Goal: Register for event/course

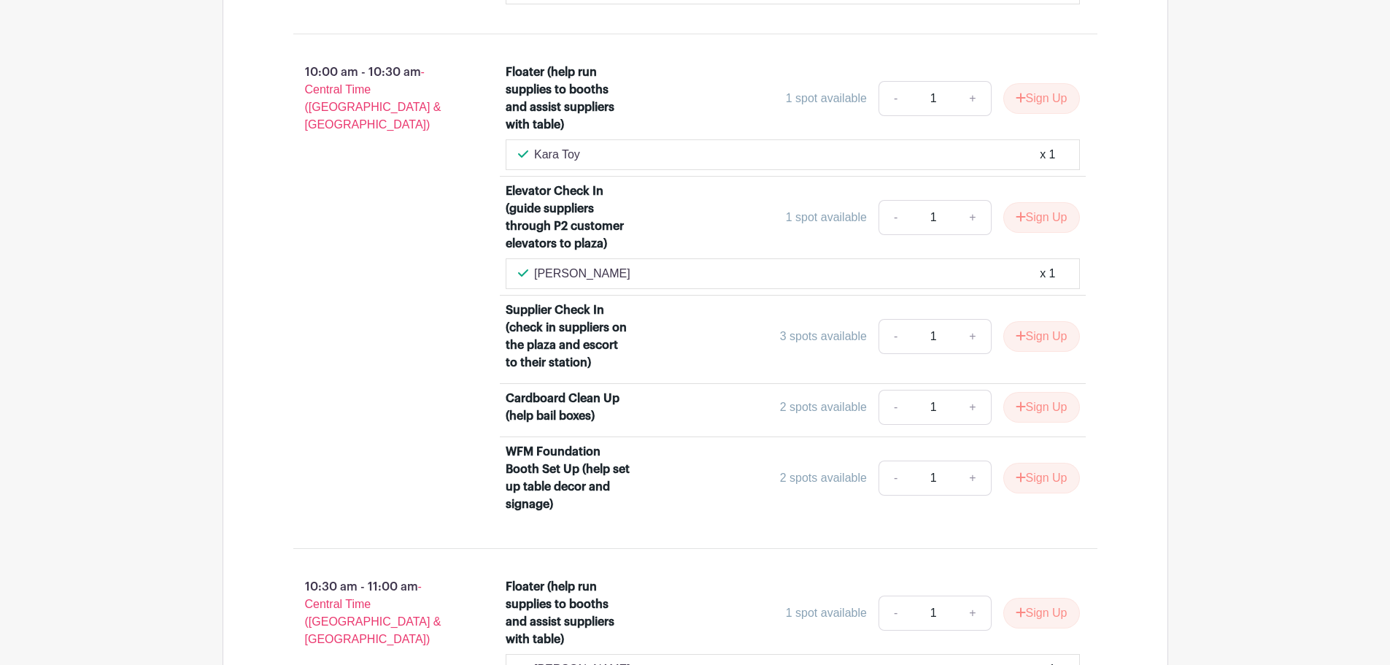
scroll to position [2408, 0]
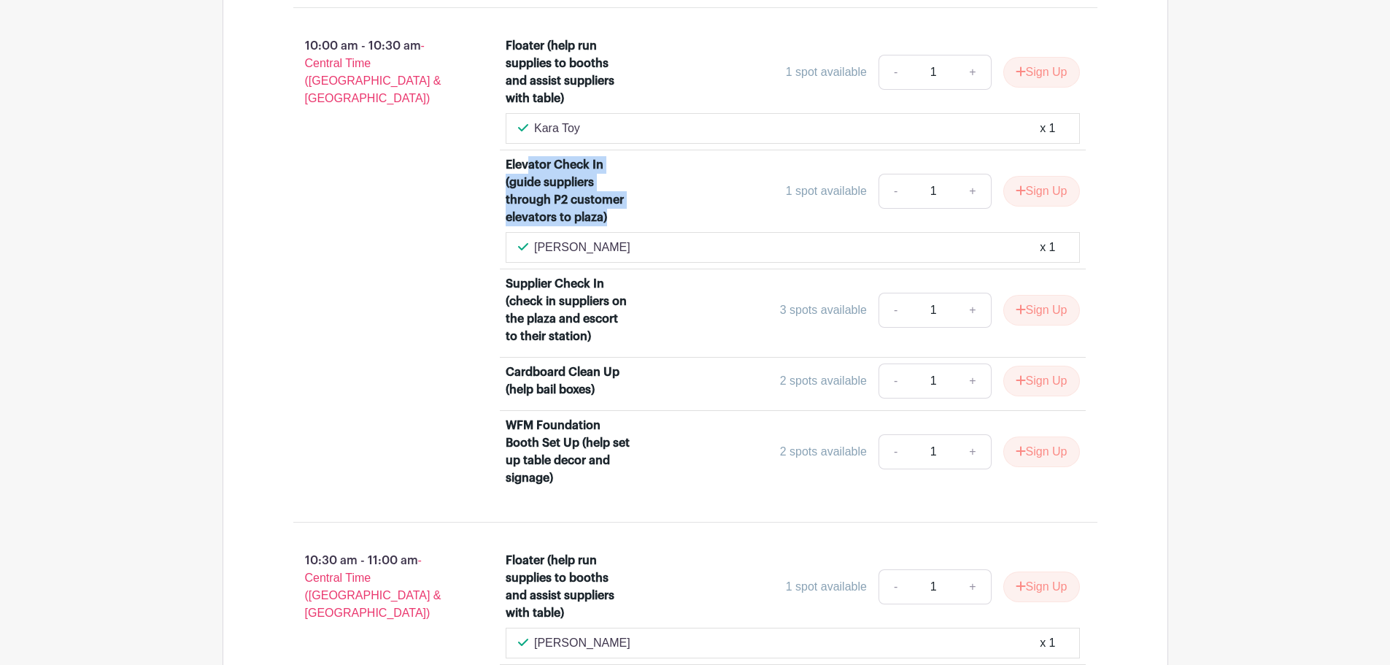
drag, startPoint x: 529, startPoint y: 162, endPoint x: 626, endPoint y: 217, distance: 111.4
click at [626, 217] on div "Elevator Check In (guide suppliers through P2 customer elevators to plaza)" at bounding box center [569, 191] width 126 height 70
drag, startPoint x: 604, startPoint y: 222, endPoint x: 547, endPoint y: 169, distance: 77.4
click at [547, 169] on div "Elevator Check In (guide suppliers through P2 customer elevators to plaza)" at bounding box center [569, 191] width 126 height 70
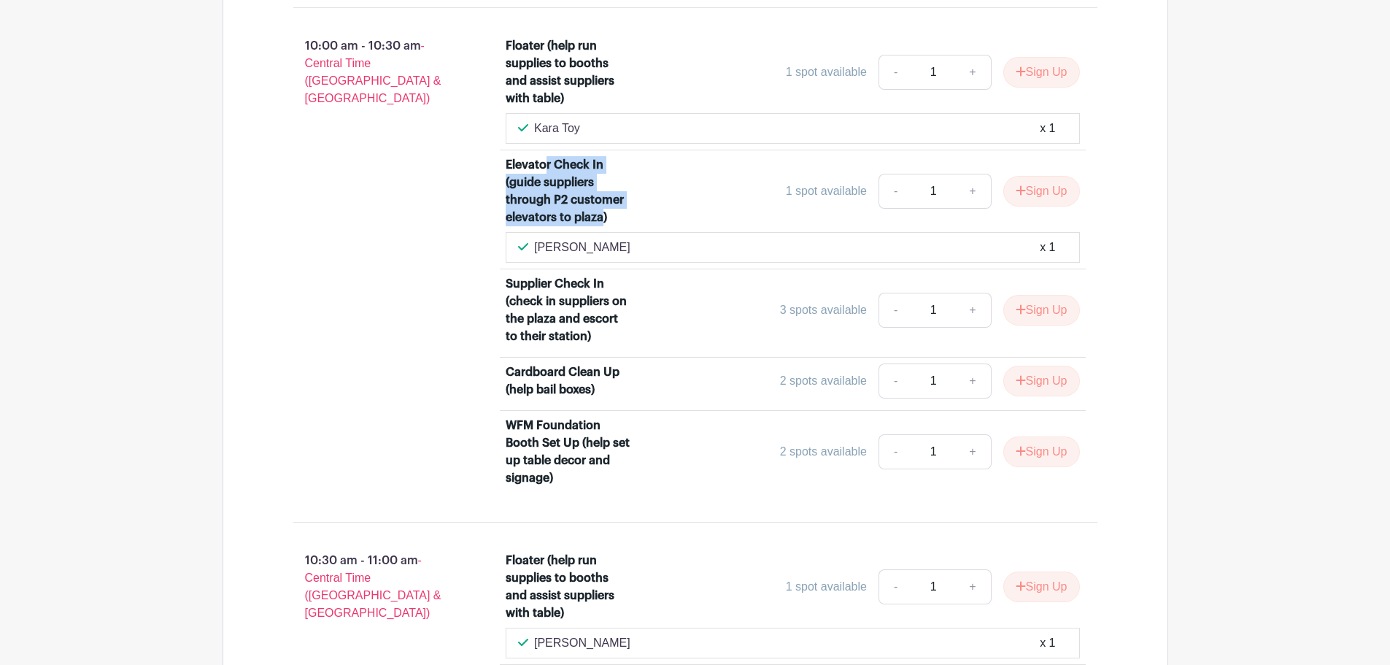
click at [547, 169] on div "Elevator Check In (guide suppliers through P2 customer elevators to plaza)" at bounding box center [569, 191] width 126 height 70
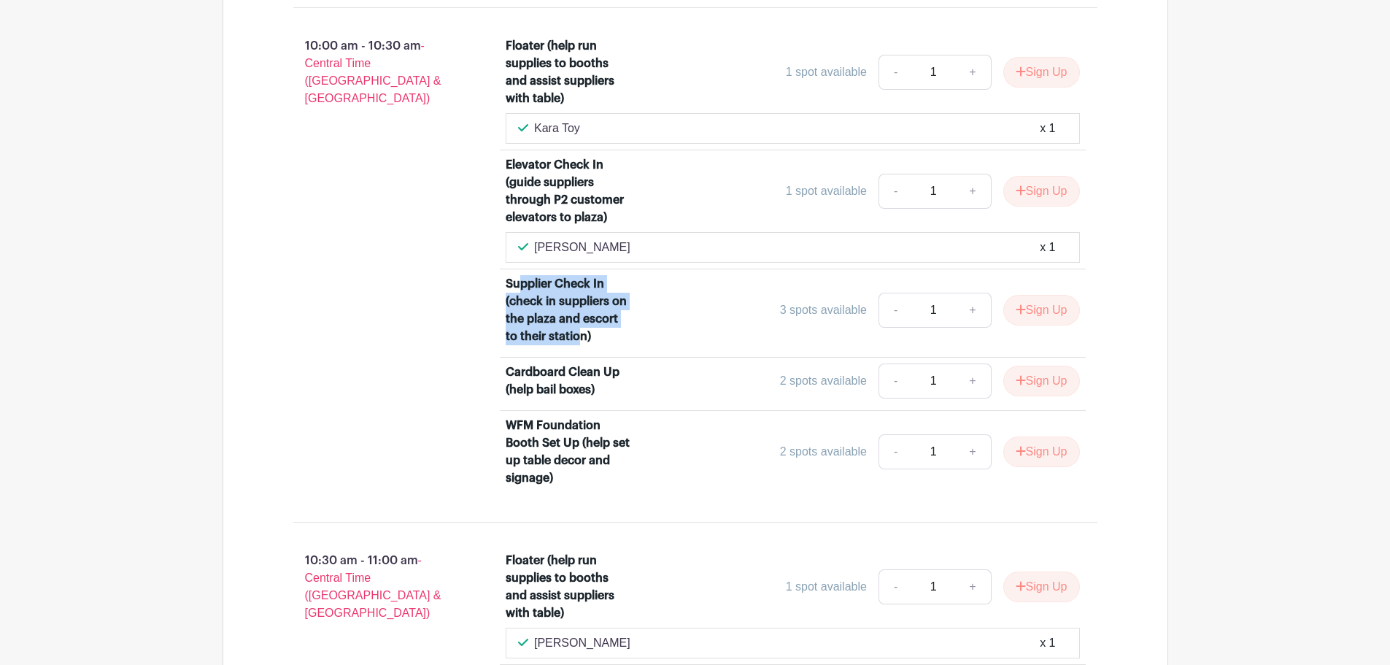
drag, startPoint x: 521, startPoint y: 286, endPoint x: 581, endPoint y: 337, distance: 79.2
click at [581, 337] on div "Supplier Check In (check in suppliers on the plaza and escort to their station)" at bounding box center [569, 310] width 126 height 70
drag, startPoint x: 610, startPoint y: 339, endPoint x: 602, endPoint y: 313, distance: 27.5
click at [602, 313] on div "Supplier Check In (check in suppliers on the plaza and escort to their station)" at bounding box center [569, 310] width 126 height 70
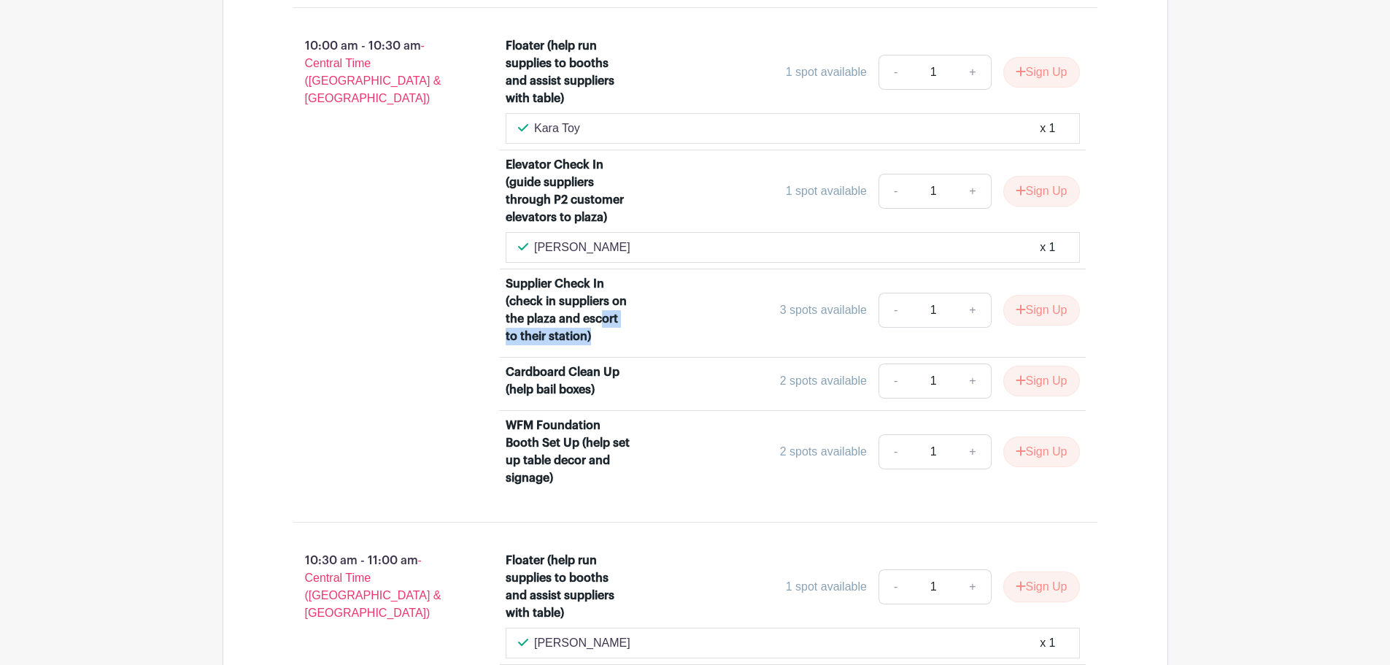
click at [603, 312] on div "Supplier Check In (check in suppliers on the plaza and escort to their station)" at bounding box center [569, 310] width 126 height 70
drag, startPoint x: 588, startPoint y: 284, endPoint x: 638, endPoint y: 340, distance: 75.4
click at [638, 340] on div "Supplier Check In (check in suppliers on the plaza and escort to their station)" at bounding box center [578, 310] width 144 height 70
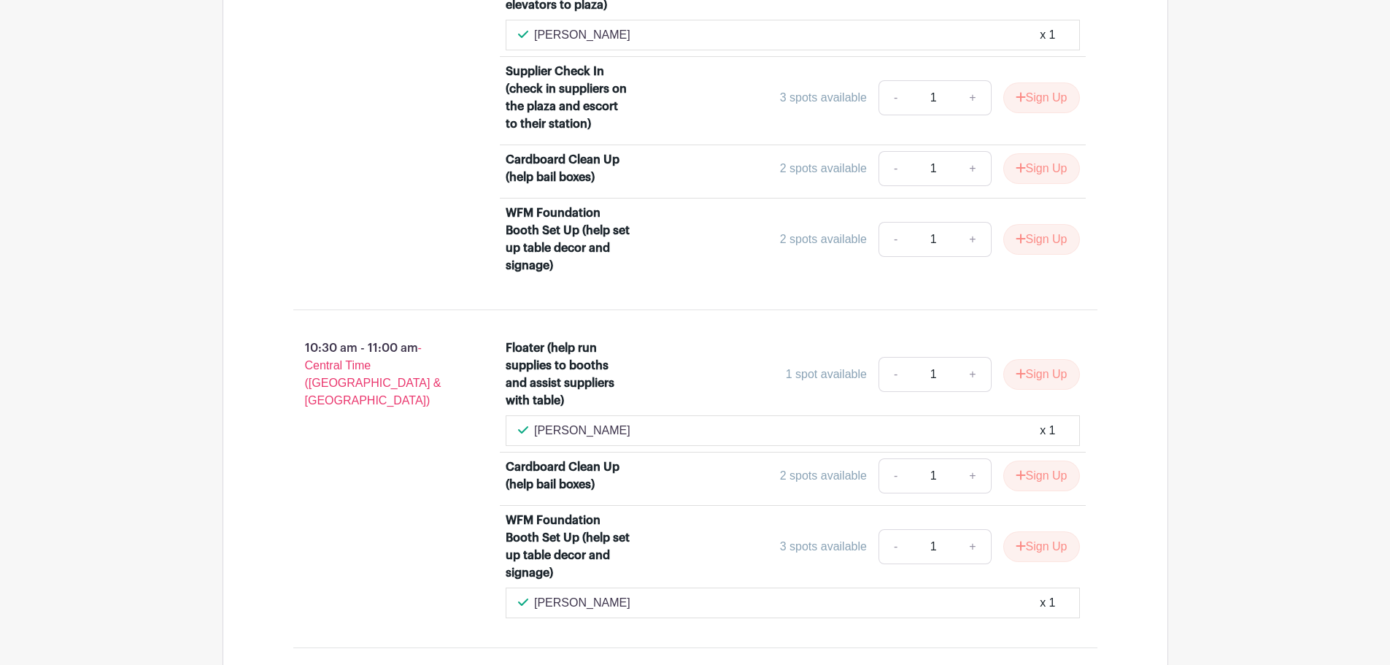
scroll to position [2627, 0]
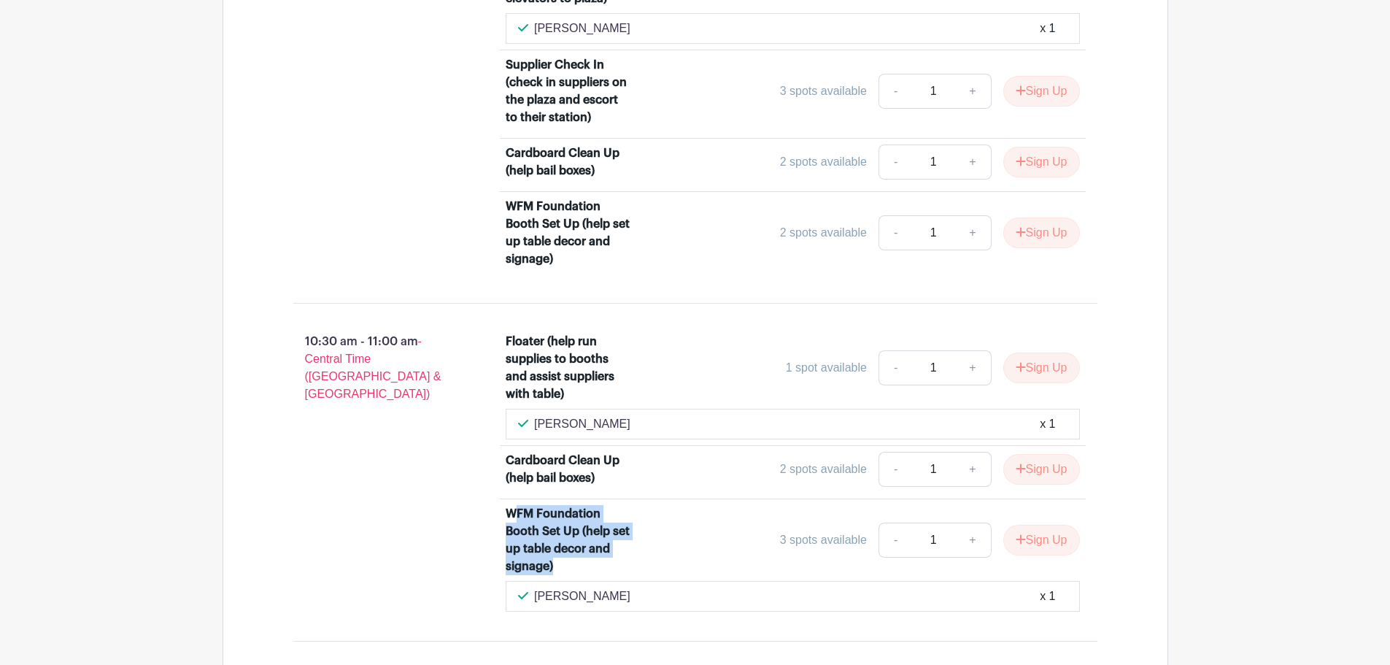
drag, startPoint x: 517, startPoint y: 516, endPoint x: 577, endPoint y: 559, distance: 74.3
click at [577, 559] on div "WFM Foundation Booth Set Up (help set up table decor and signage)" at bounding box center [569, 540] width 126 height 70
drag, startPoint x: 576, startPoint y: 573, endPoint x: 551, endPoint y: 530, distance: 50.7
click at [551, 530] on div "WFM Foundation Booth Set Up (help set up table decor and signage)" at bounding box center [569, 540] width 126 height 70
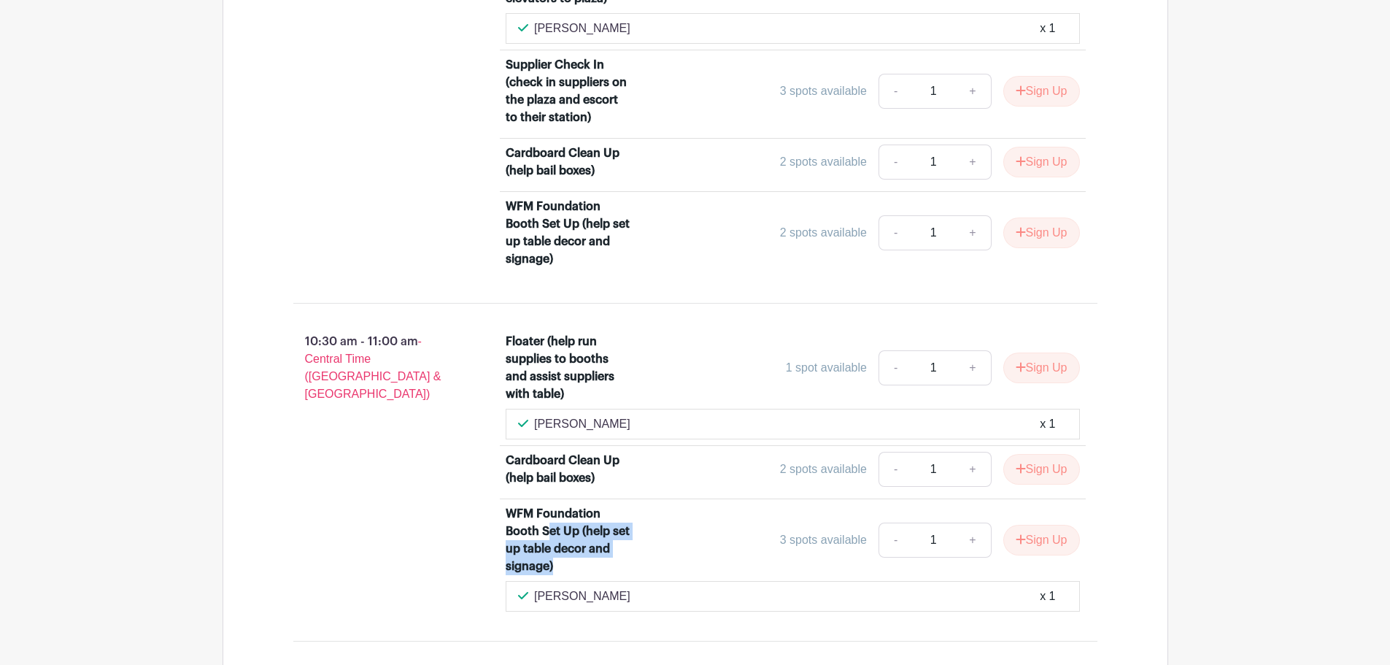
click at [551, 530] on div "WFM Foundation Booth Set Up (help set up table decor and signage)" at bounding box center [569, 540] width 126 height 70
drag, startPoint x: 561, startPoint y: 381, endPoint x: 538, endPoint y: 350, distance: 38.1
click at [538, 350] on div "Floater (help run supplies to booths and assist suppliers with table)" at bounding box center [569, 368] width 126 height 70
drag, startPoint x: 1063, startPoint y: 363, endPoint x: 1393, endPoint y: 285, distance: 338.9
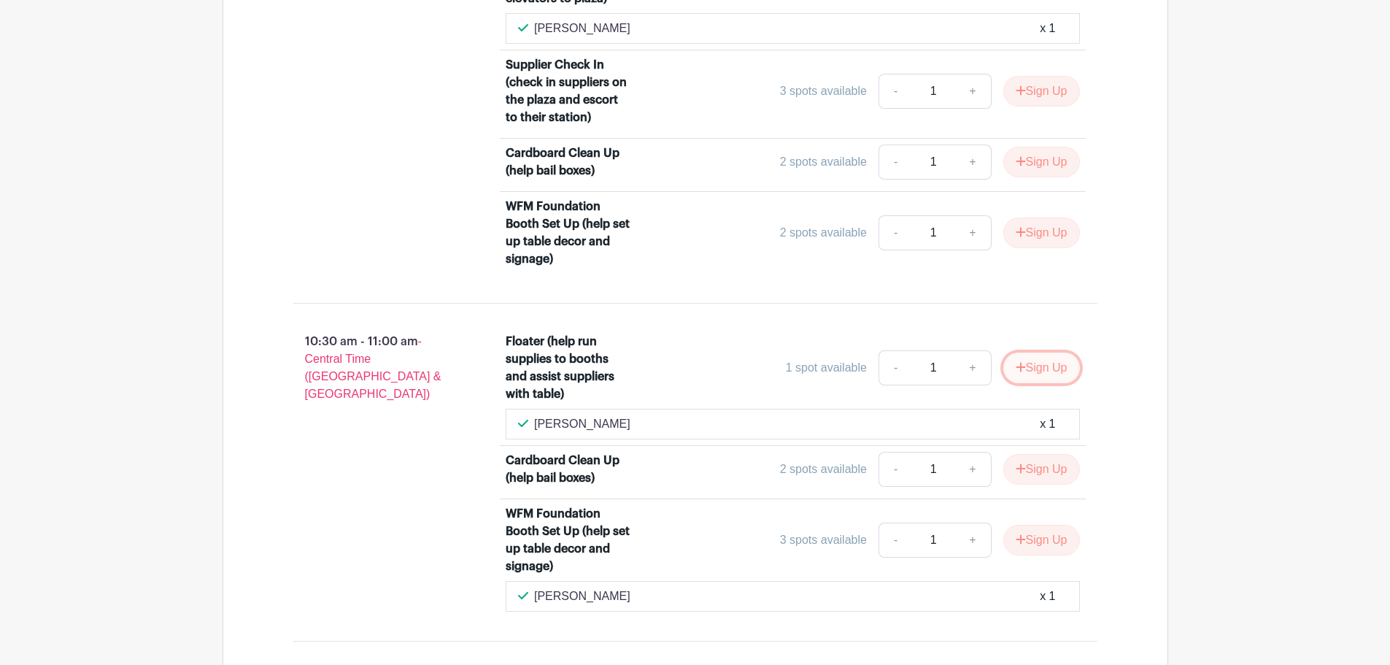
click at [381, 250] on div "08:00 am - 08:30 am - Central Time ([GEOGRAPHIC_DATA] & [GEOGRAPHIC_DATA]) Floa…" at bounding box center [695, 71] width 874 height 3393
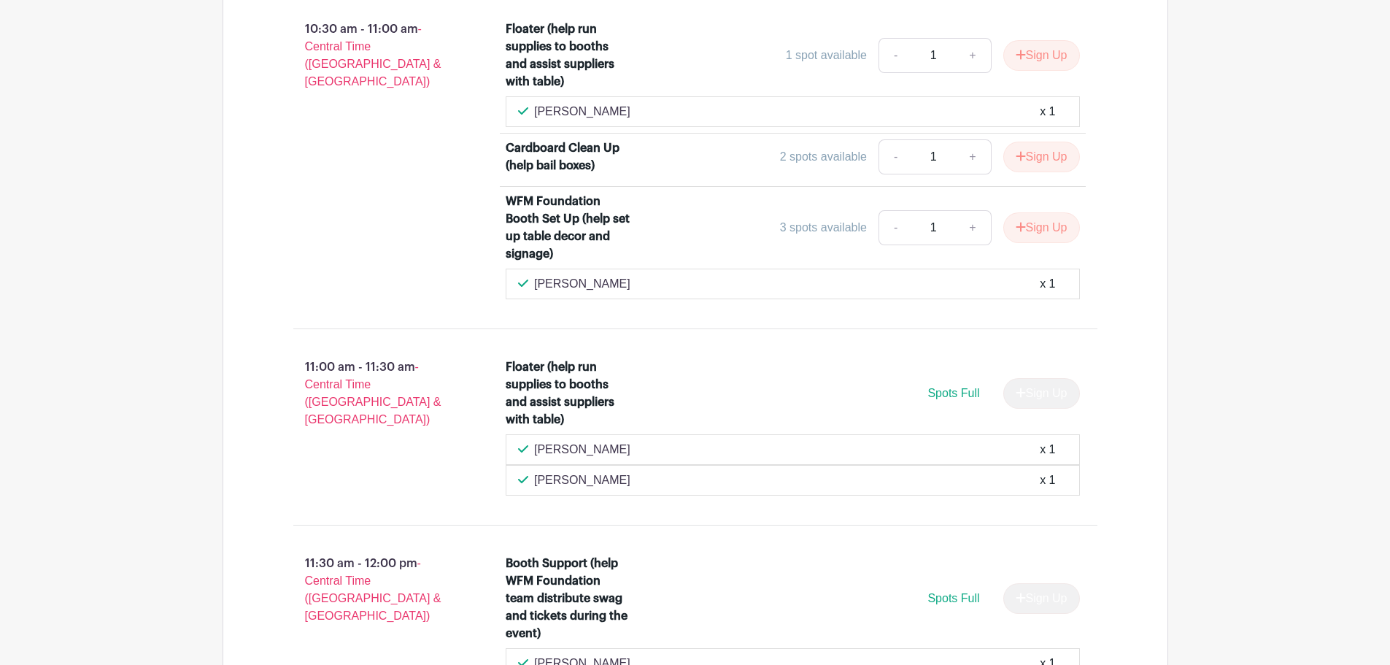
scroll to position [2991, 0]
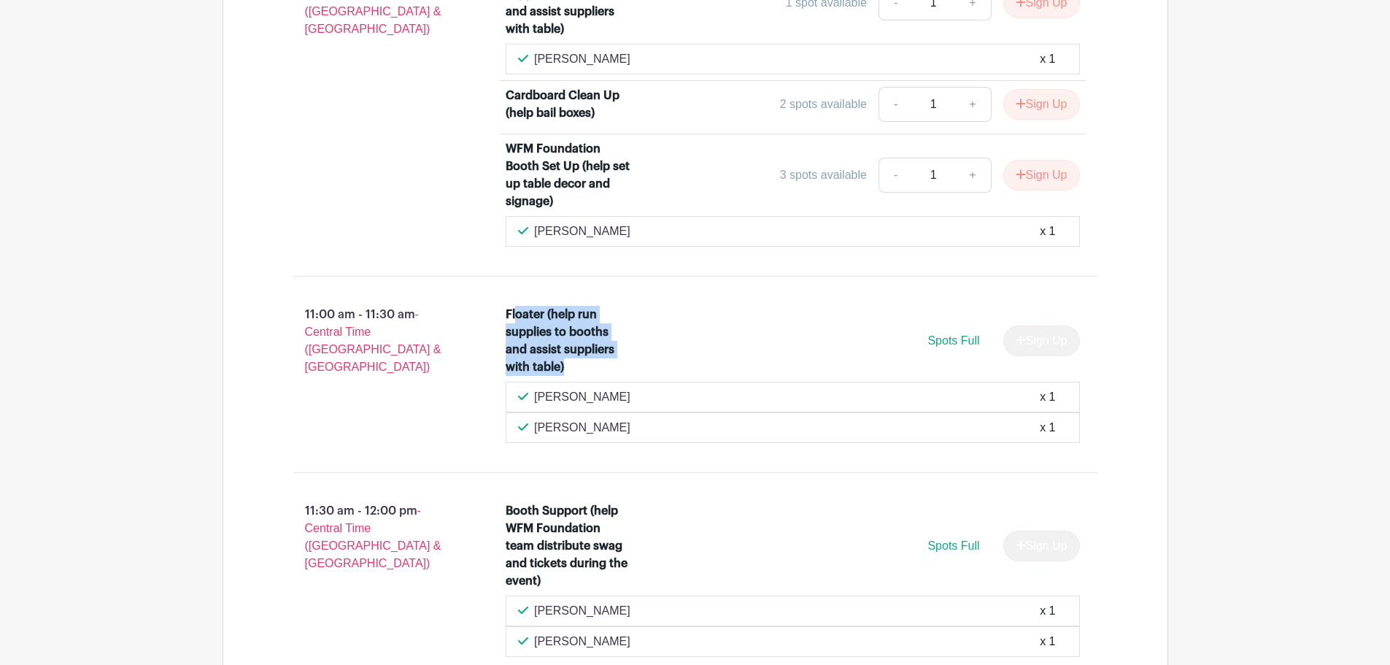
drag, startPoint x: 516, startPoint y: 314, endPoint x: 638, endPoint y: 362, distance: 131.7
click at [638, 362] on div "Floater (help run supplies to booths and assist suppliers with table)" at bounding box center [578, 341] width 144 height 70
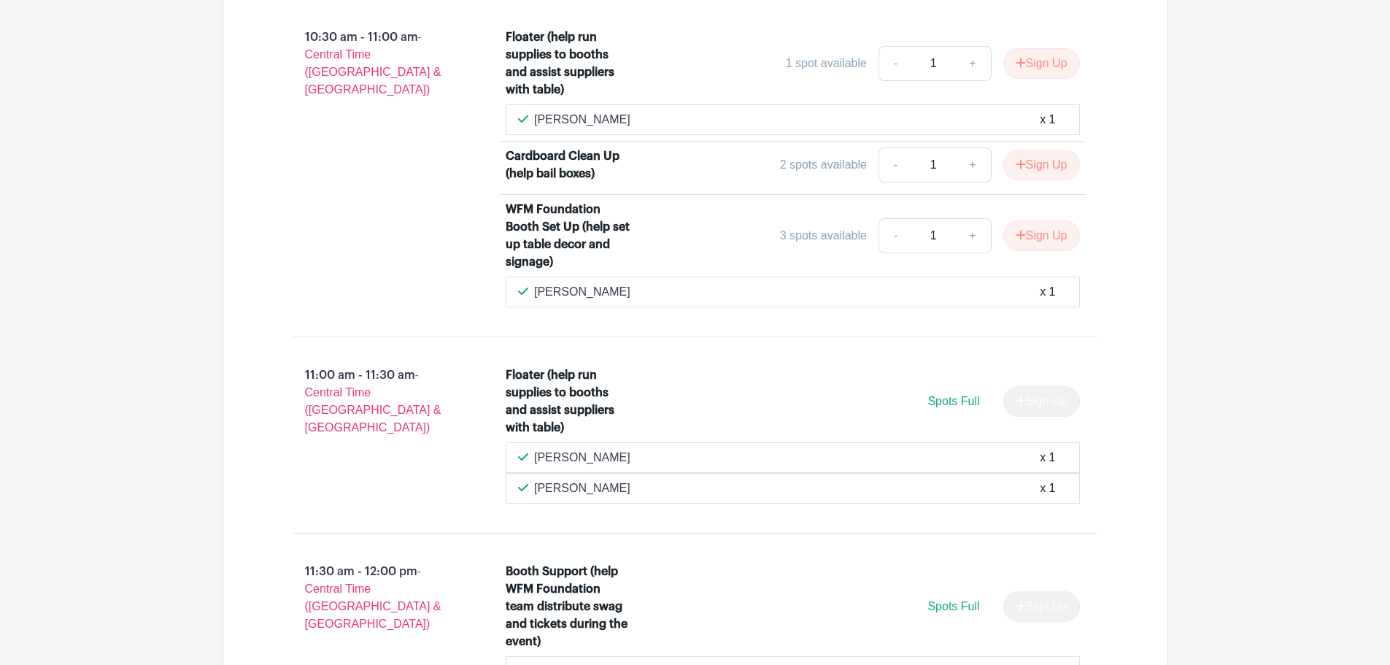
scroll to position [2845, 0]
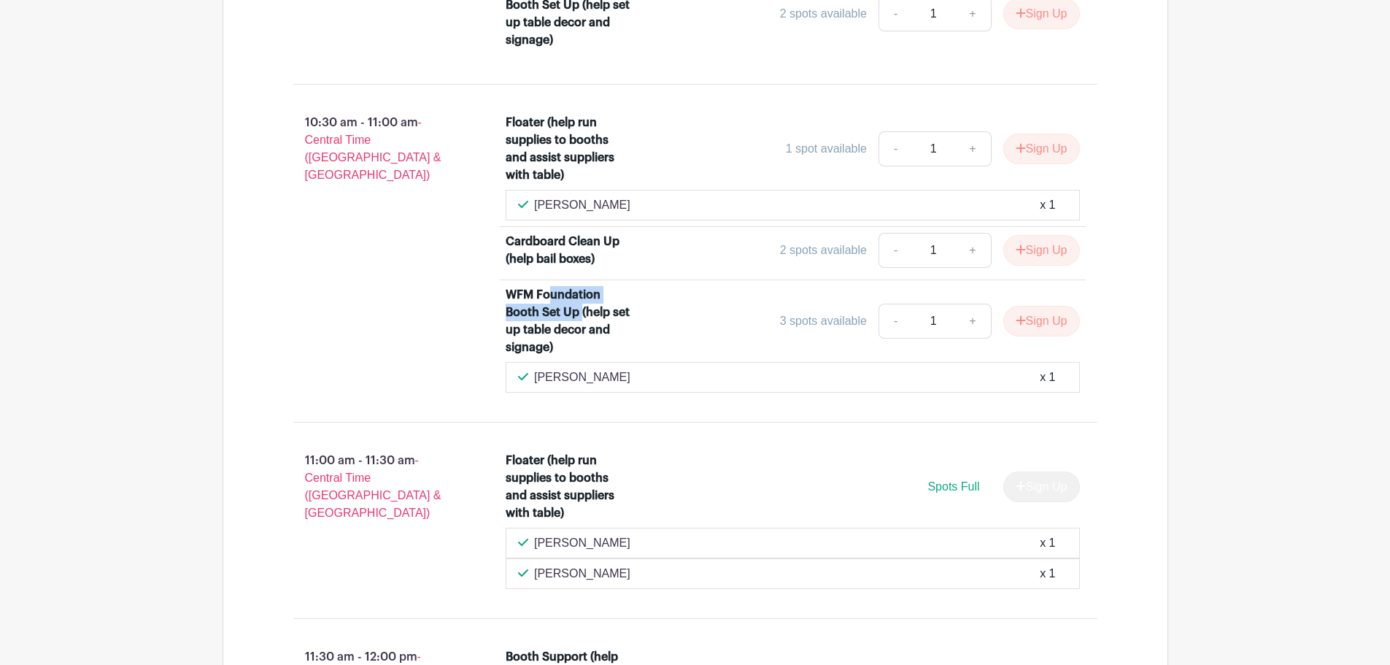
drag, startPoint x: 571, startPoint y: 301, endPoint x: 581, endPoint y: 306, distance: 11.4
click at [581, 306] on div "WFM Foundation Booth Set Up (help set up table decor and signage)" at bounding box center [569, 321] width 126 height 70
drag, startPoint x: 530, startPoint y: 132, endPoint x: 598, endPoint y: 171, distance: 78.1
click at [598, 171] on div "Floater (help run supplies to booths and assist suppliers with table)" at bounding box center [569, 149] width 126 height 70
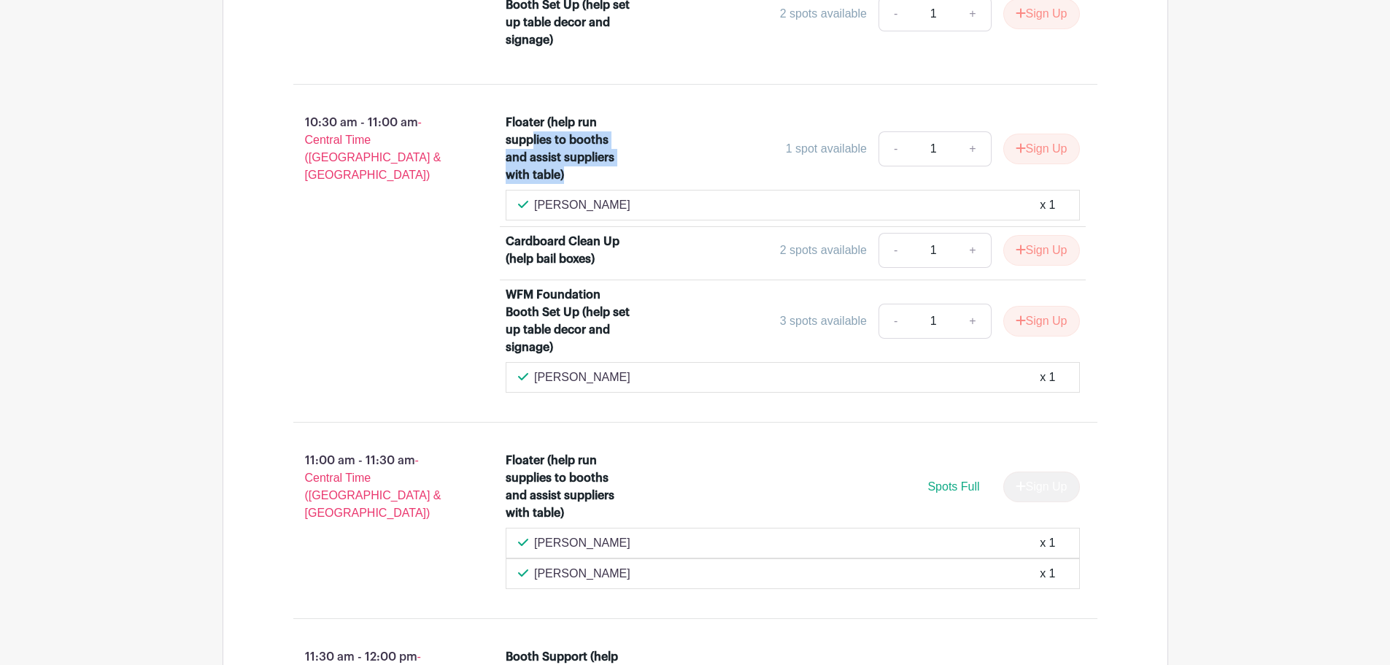
click at [598, 171] on div "Floater (help run supplies to booths and assist suppliers with table)" at bounding box center [569, 149] width 126 height 70
drag, startPoint x: 585, startPoint y: 179, endPoint x: 539, endPoint y: 131, distance: 67.1
click at [539, 131] on div "Floater (help run supplies to booths and assist suppliers with table)" at bounding box center [569, 149] width 126 height 70
click at [542, 131] on div "Floater (help run supplies to booths and assist suppliers with table)" at bounding box center [569, 149] width 126 height 70
drag, startPoint x: 522, startPoint y: 130, endPoint x: 579, endPoint y: 186, distance: 80.5
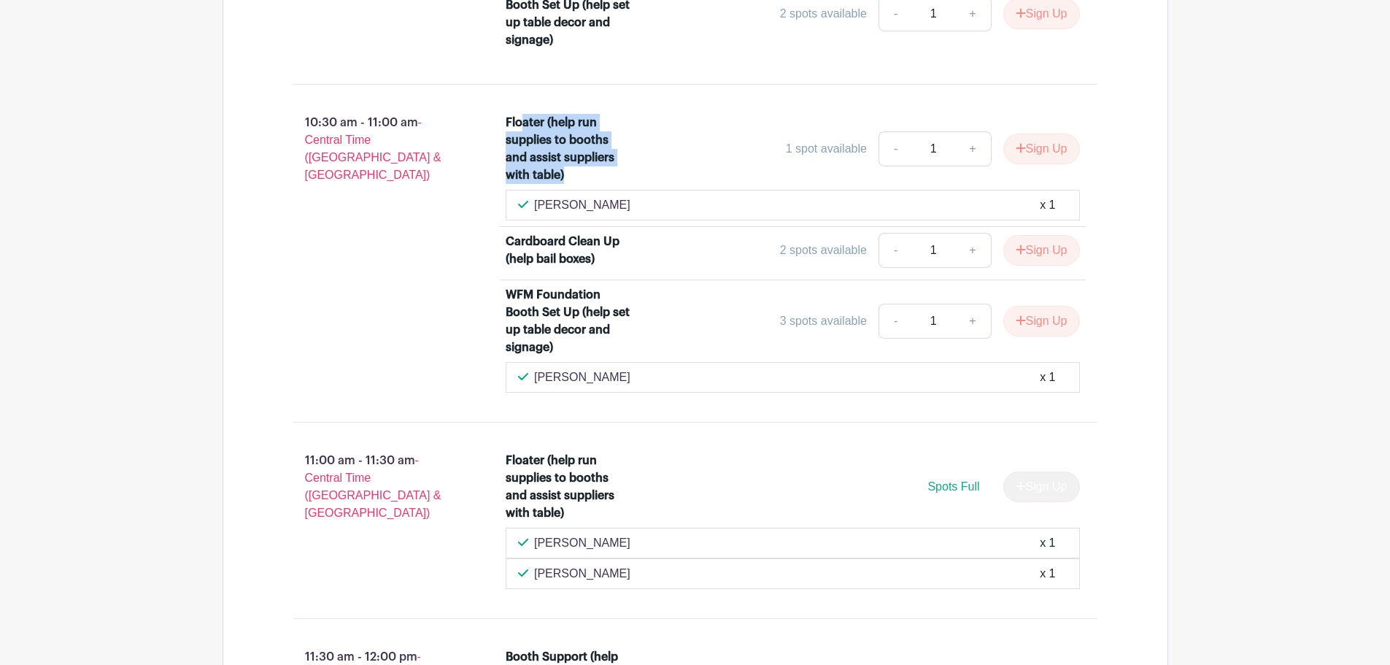
click at [579, 186] on div "Floater (help run supplies to booths and assist suppliers with table) 1 spot av…" at bounding box center [793, 152] width 574 height 76
click at [579, 185] on div "Floater (help run supplies to booths and assist suppliers with table) 1 spot av…" at bounding box center [793, 152] width 574 height 76
click at [1047, 152] on button "Sign Up" at bounding box center [1041, 149] width 77 height 31
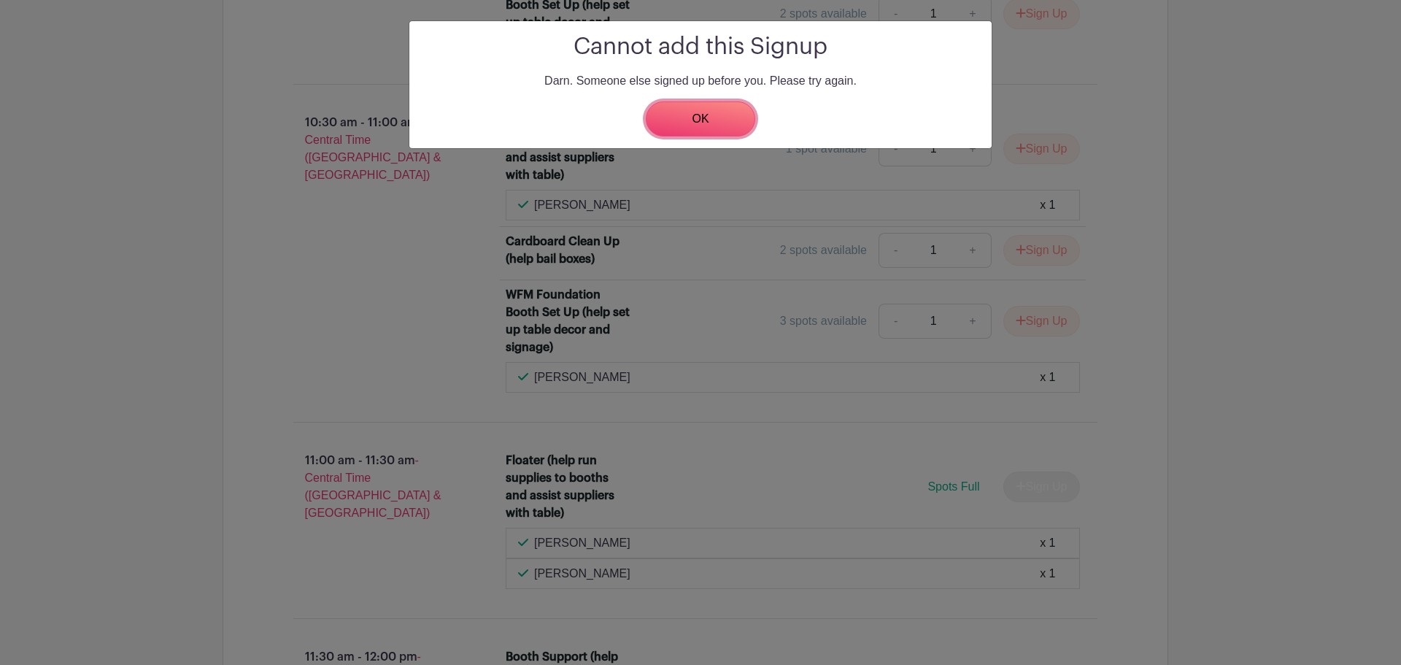
click at [698, 131] on link "OK" at bounding box center [700, 118] width 109 height 35
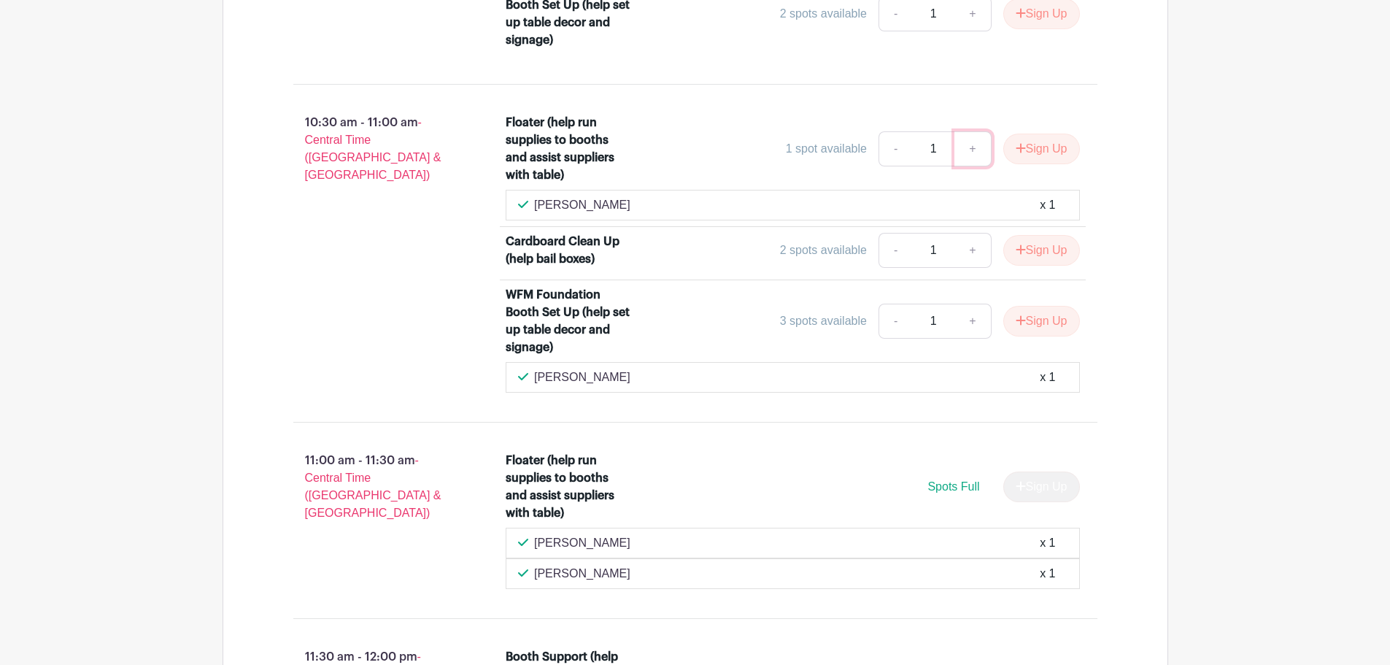
click at [967, 147] on link "+" at bounding box center [972, 148] width 36 height 35
click at [889, 152] on link "-" at bounding box center [895, 148] width 34 height 35
drag, startPoint x: 488, startPoint y: 134, endPoint x: 471, endPoint y: 128, distance: 18.7
click at [488, 134] on div "Floater (help run supplies to booths and assist suppliers with table) 1 spot av…" at bounding box center [801, 253] width 638 height 290
click at [1040, 325] on button "Sign Up" at bounding box center [1041, 321] width 77 height 31
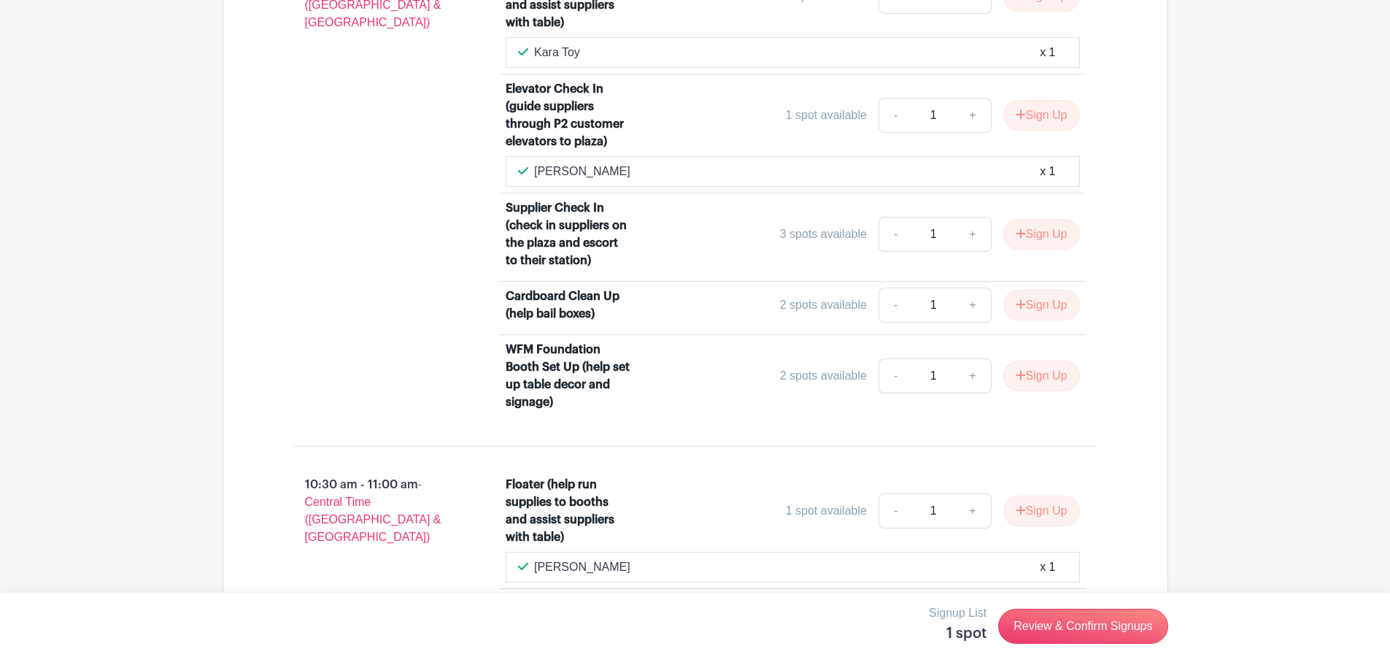
scroll to position [2481, 0]
drag, startPoint x: 574, startPoint y: 177, endPoint x: 608, endPoint y: 180, distance: 33.8
click at [608, 180] on div "[PERSON_NAME] x 1" at bounding box center [792, 175] width 549 height 18
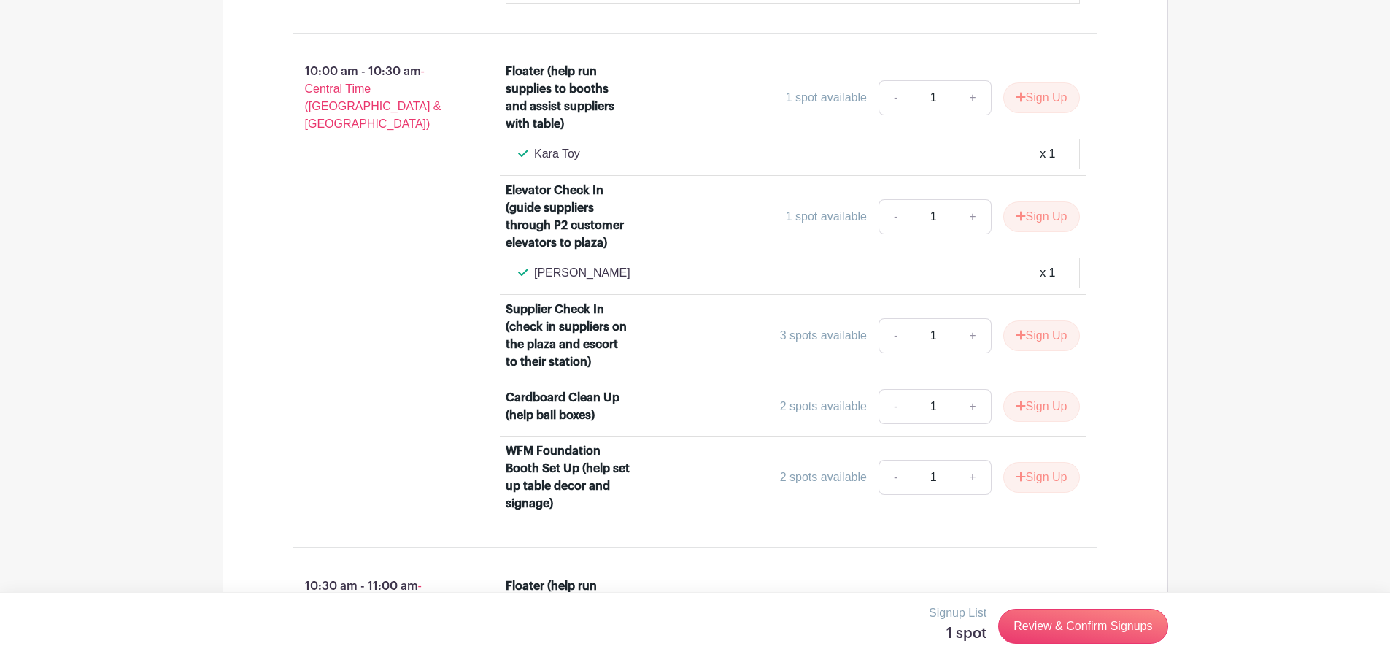
scroll to position [2408, 0]
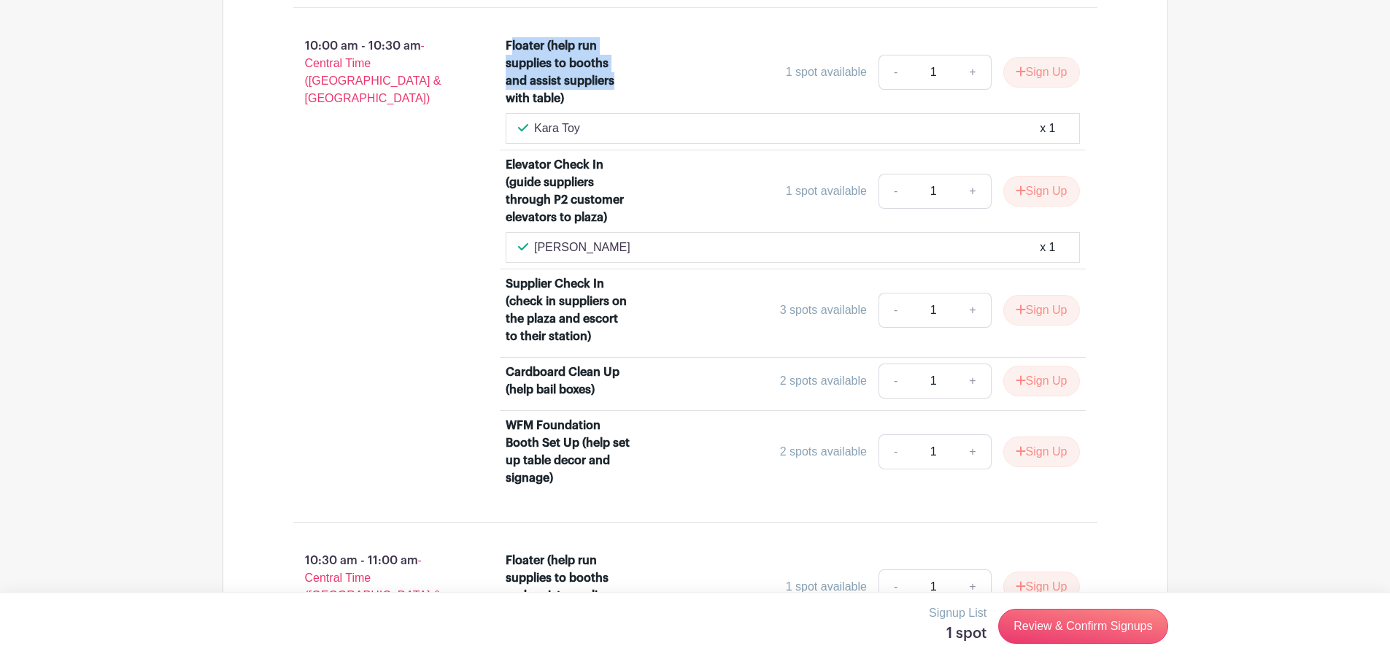
drag, startPoint x: 511, startPoint y: 40, endPoint x: 628, endPoint y: 84, distance: 124.7
click at [628, 84] on div "Floater (help run supplies to booths and assist suppliers with table)" at bounding box center [569, 72] width 126 height 70
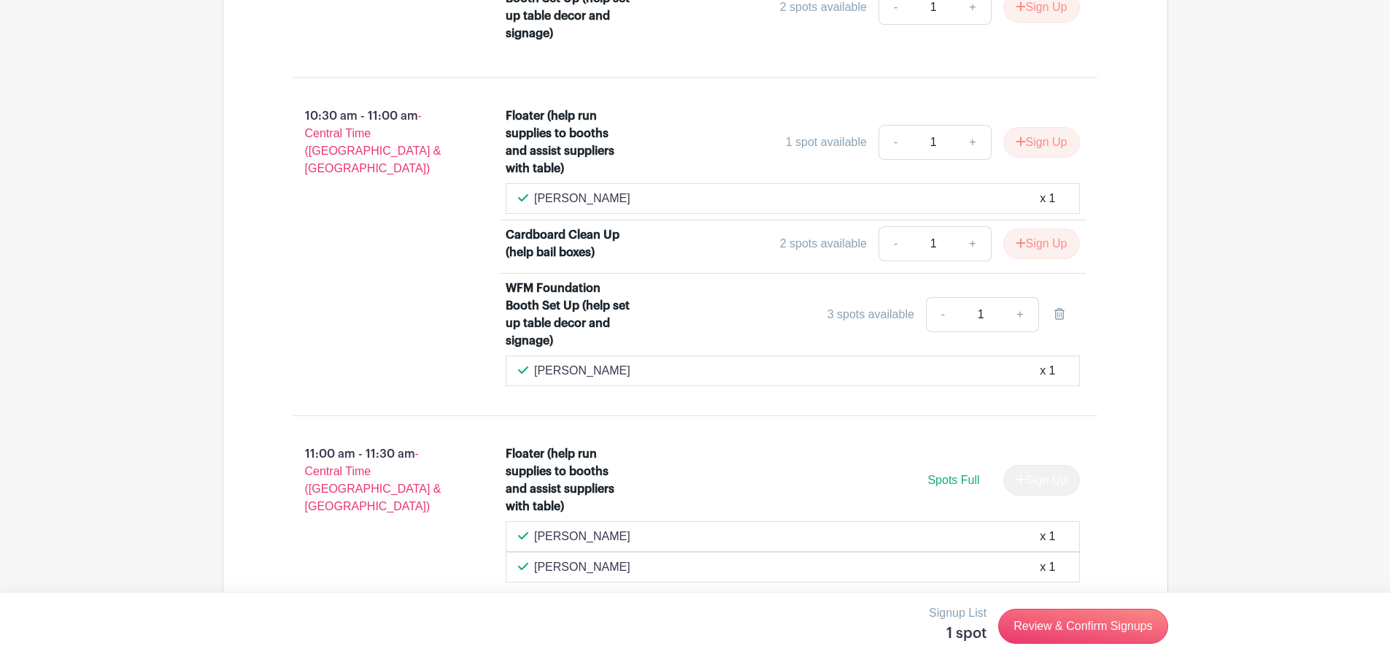
scroll to position [2845, 0]
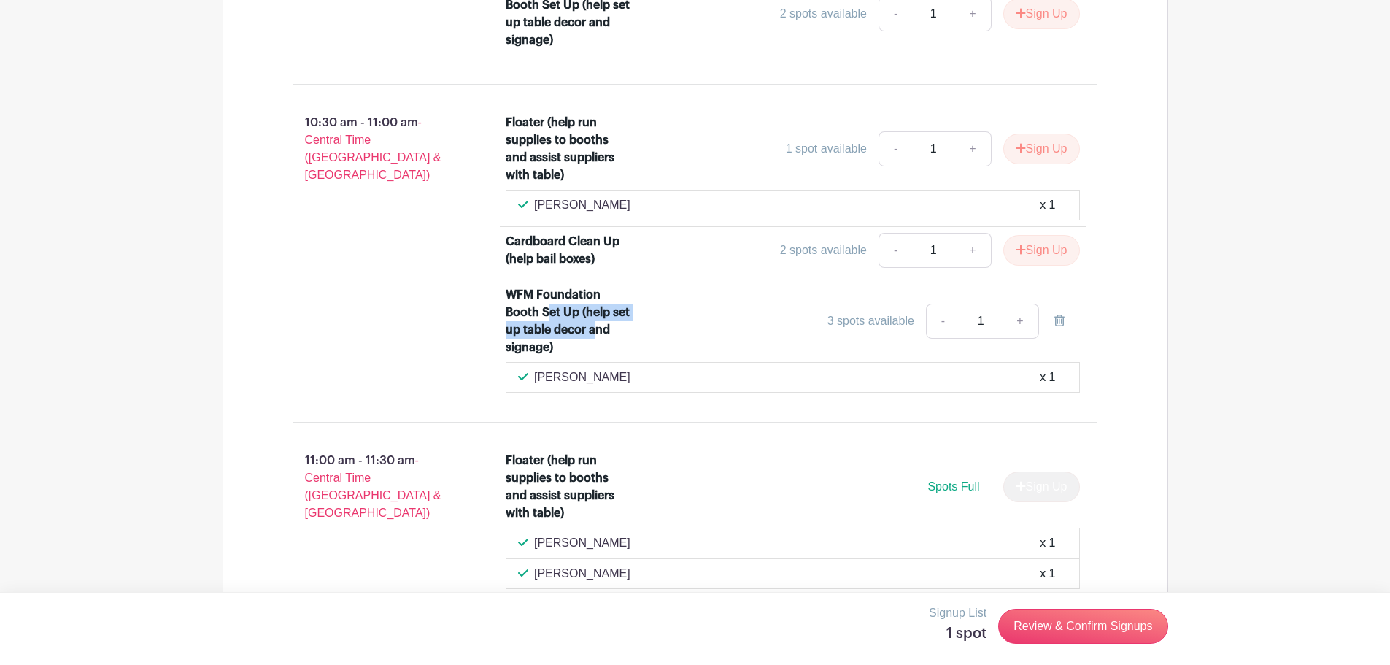
drag, startPoint x: 546, startPoint y: 309, endPoint x: 598, endPoint y: 322, distance: 54.0
click at [595, 322] on div "WFM Foundation Booth Set Up (help set up table decor and signage)" at bounding box center [569, 321] width 126 height 70
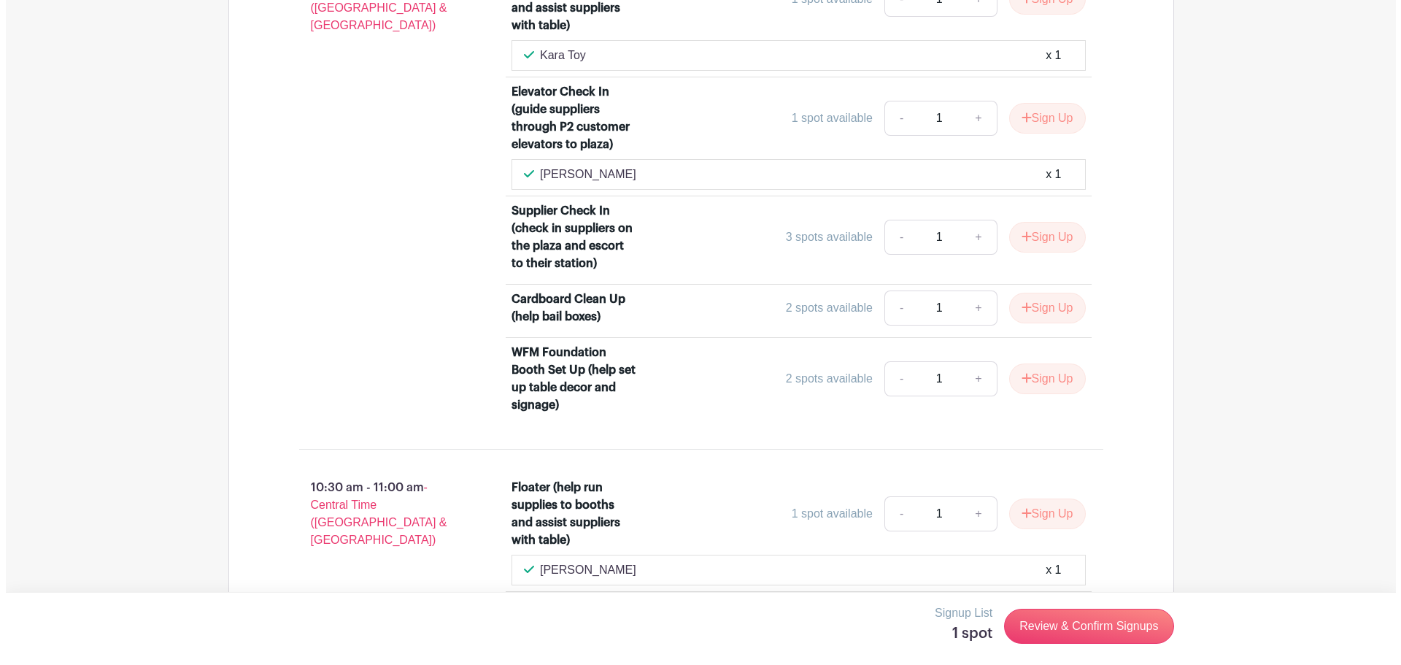
scroll to position [2335, 0]
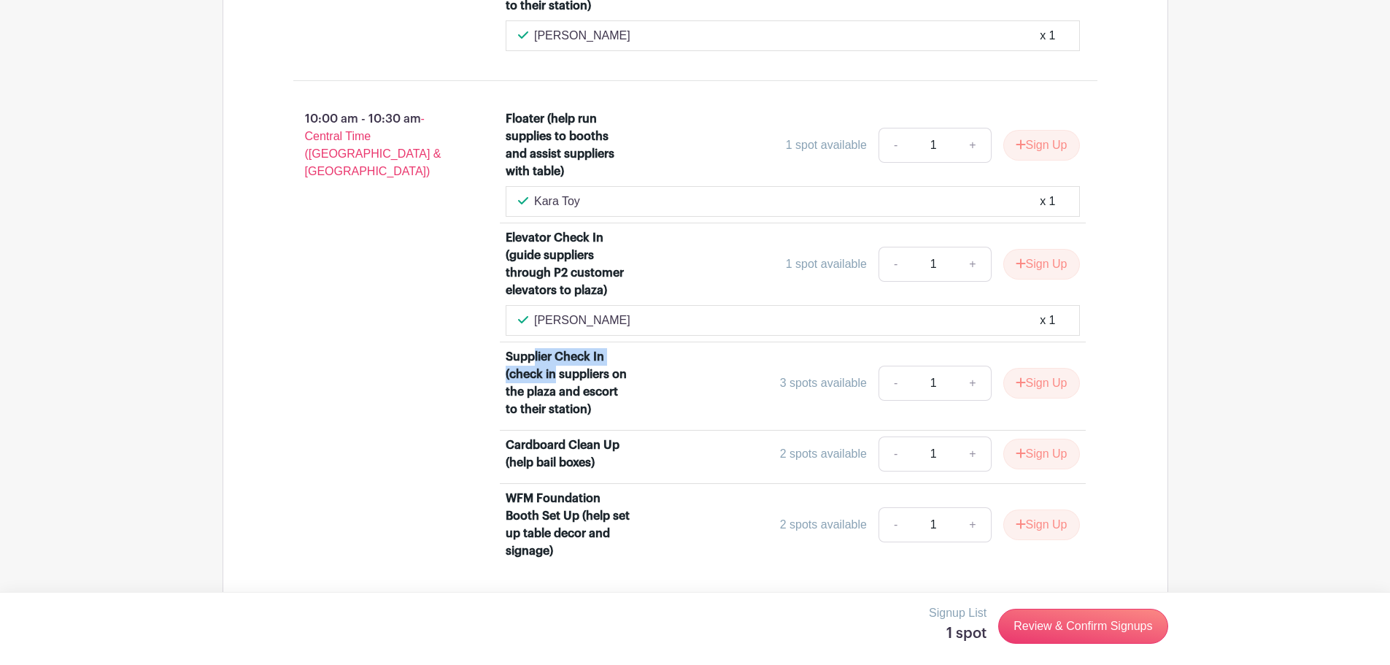
drag, startPoint x: 533, startPoint y: 355, endPoint x: 557, endPoint y: 371, distance: 29.3
click at [557, 371] on div "Supplier Check In (check in suppliers on the plaza and escort to their station)" at bounding box center [569, 383] width 126 height 70
click at [1042, 385] on button "Sign Up" at bounding box center [1041, 383] width 77 height 31
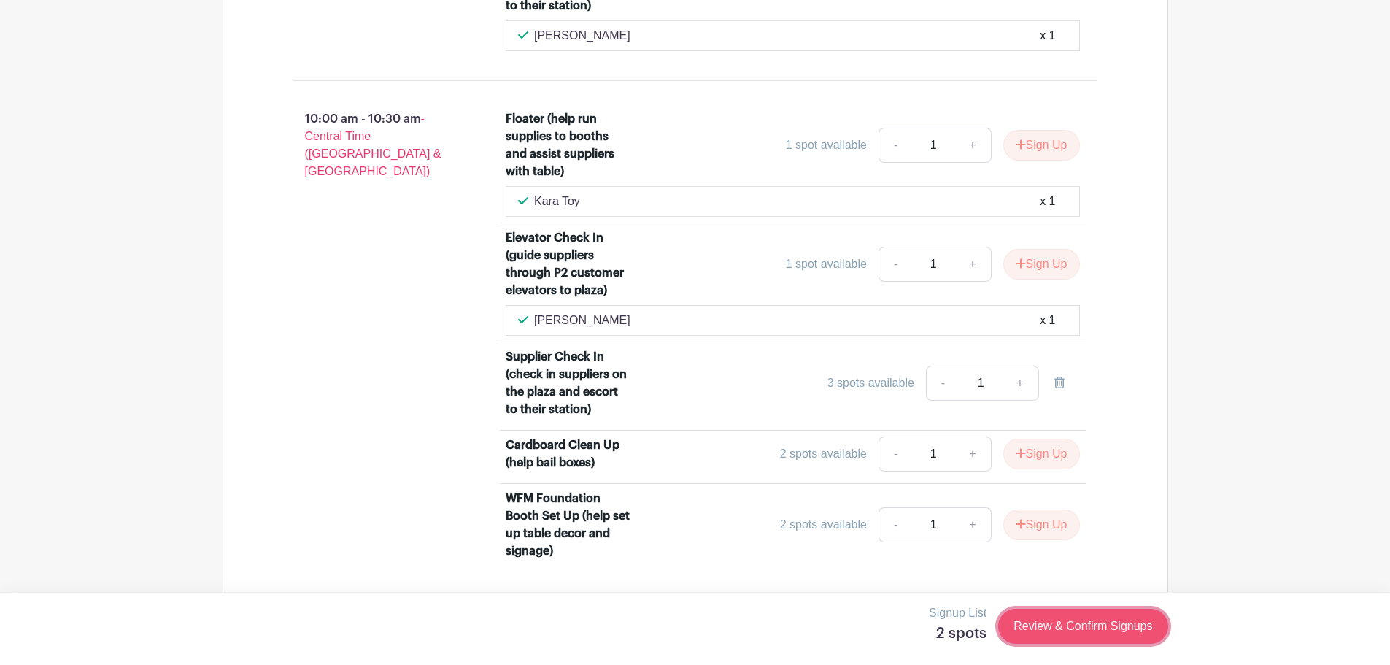
click at [1099, 625] on link "Review & Confirm Signups" at bounding box center [1082, 625] width 169 height 35
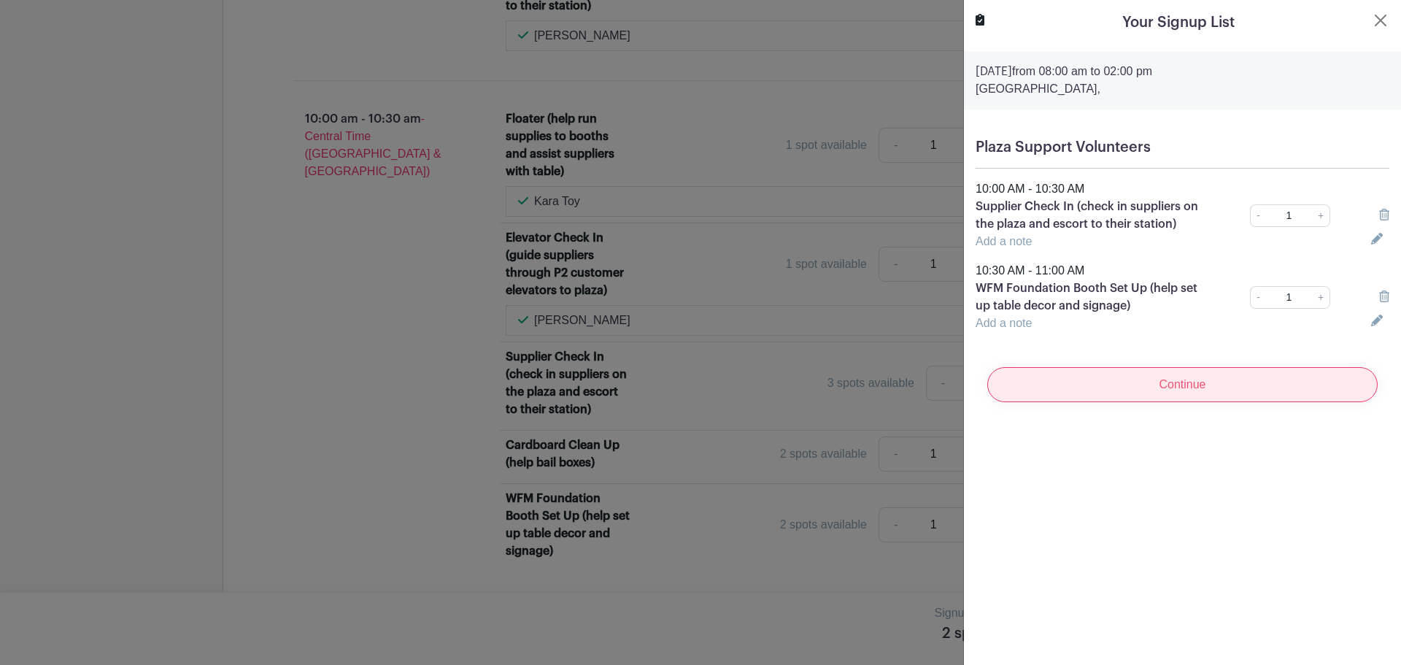
click at [1177, 379] on input "Continue" at bounding box center [1182, 384] width 390 height 35
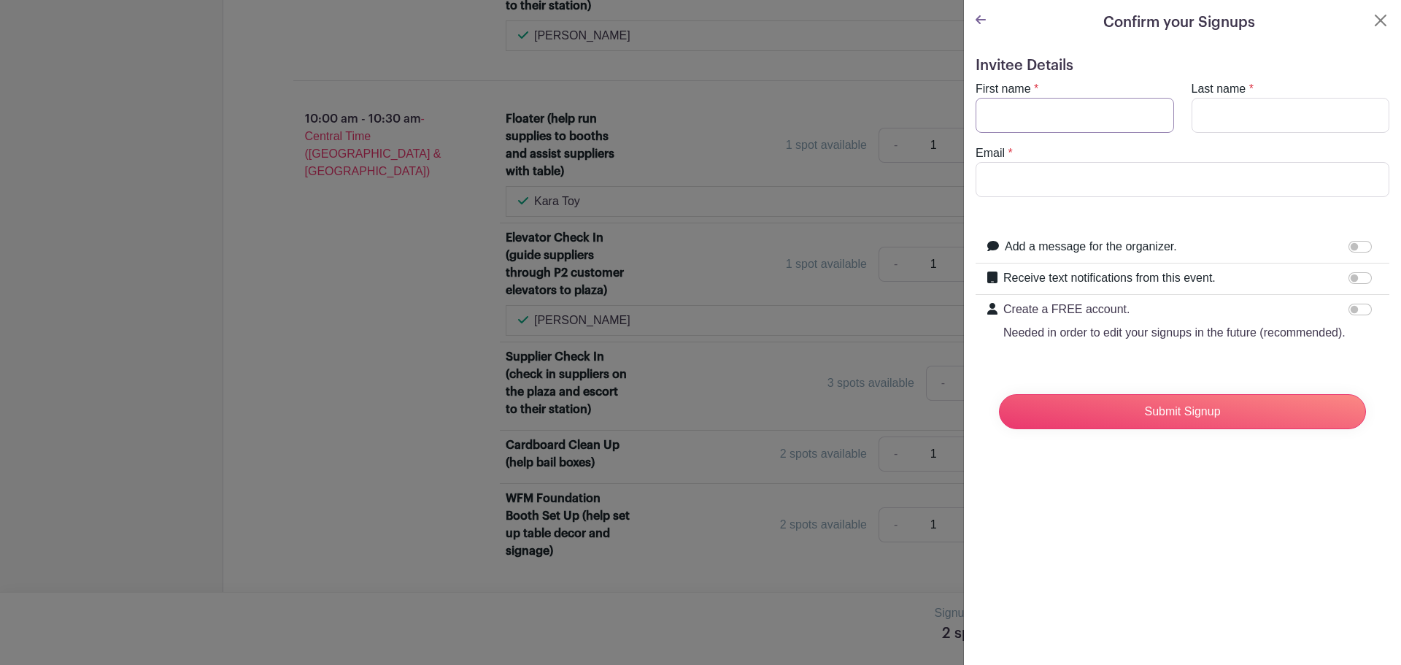
click at [1029, 131] on input "First name" at bounding box center [1074, 115] width 198 height 35
type input "[PERSON_NAME]"
drag, startPoint x: 1182, startPoint y: 204, endPoint x: 1198, endPoint y: 188, distance: 22.7
click at [1183, 203] on form "Invitee Details First name * [PERSON_NAME] Last name * [PERSON_NAME] Email * [E…" at bounding box center [1182, 249] width 414 height 384
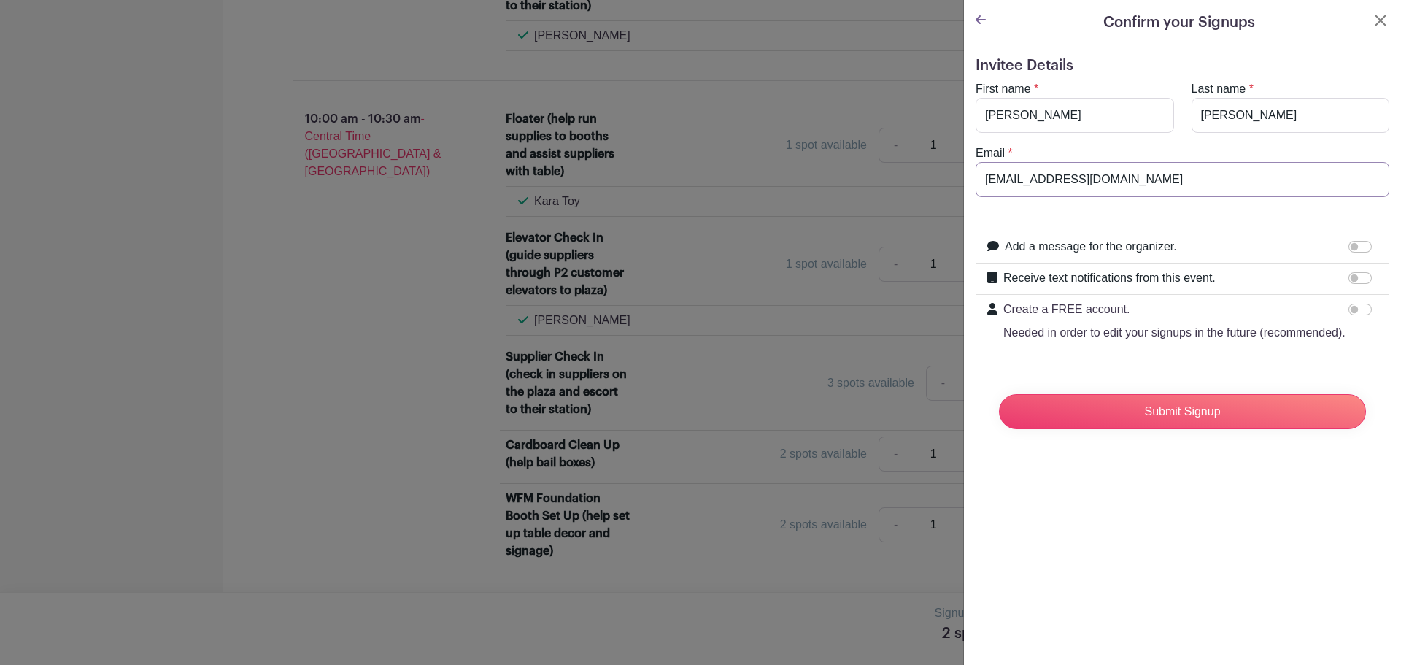
drag, startPoint x: 1198, startPoint y: 186, endPoint x: 761, endPoint y: 191, distance: 437.1
type input "[PERSON_NAME][EMAIL_ADDRESS][DOMAIN_NAME]"
click at [1175, 429] on input "Submit Signup" at bounding box center [1182, 411] width 367 height 35
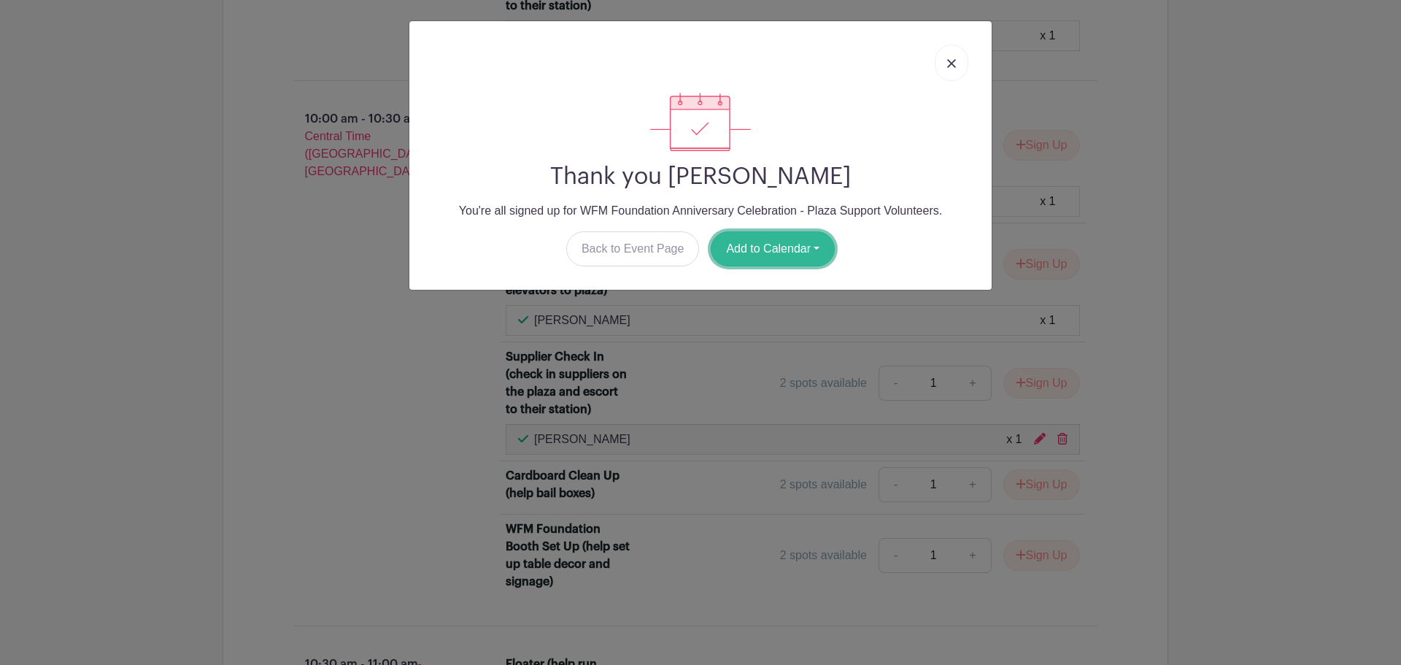
click at [805, 250] on button "Add to Calendar" at bounding box center [773, 248] width 124 height 35
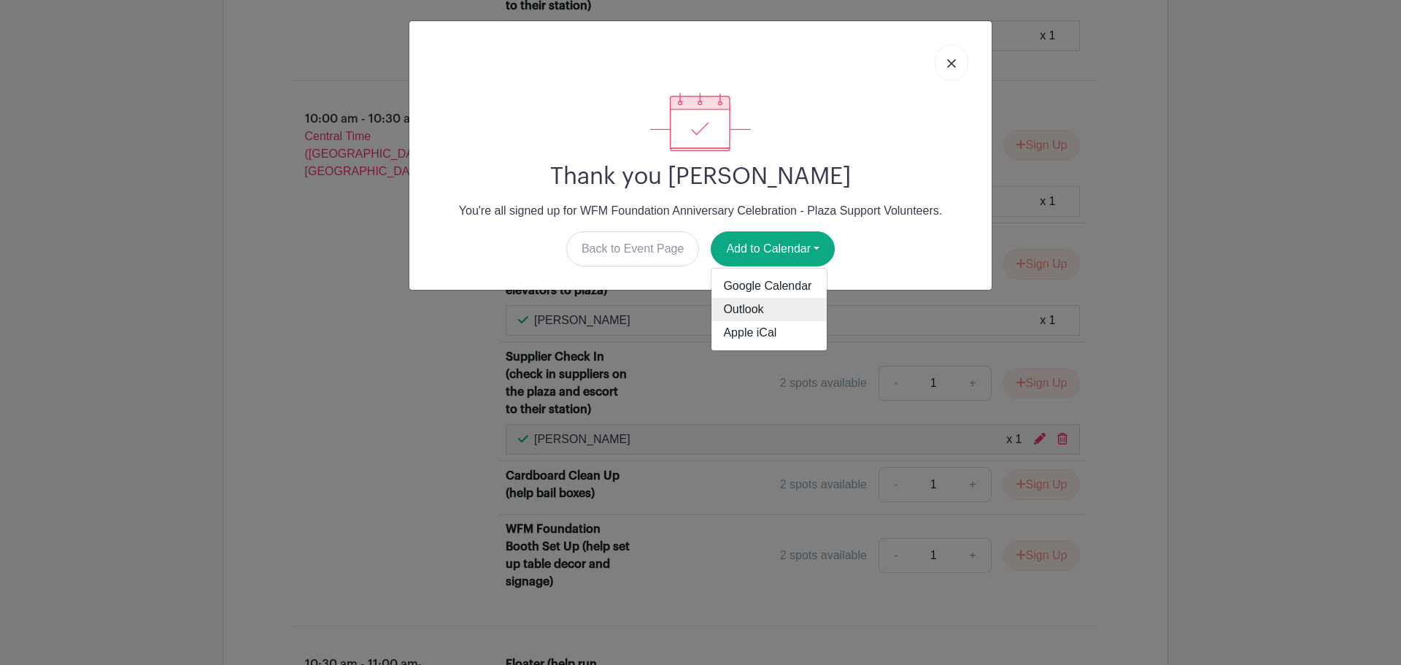
click at [786, 307] on link "Outlook" at bounding box center [768, 309] width 115 height 23
